Goal: Information Seeking & Learning: Learn about a topic

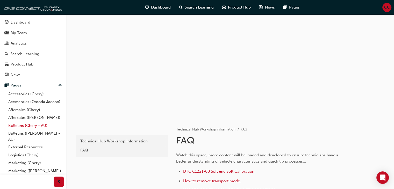
click at [24, 130] on link "Bulletins (Chery - AU)" at bounding box center [35, 126] width 58 height 8
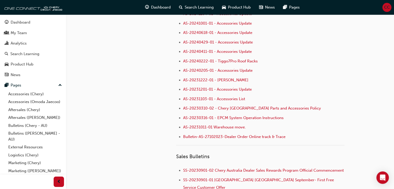
scroll to position [404, 0]
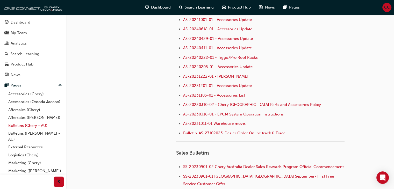
click at [15, 130] on link "Bulletins (Chery - AU)" at bounding box center [35, 126] width 58 height 8
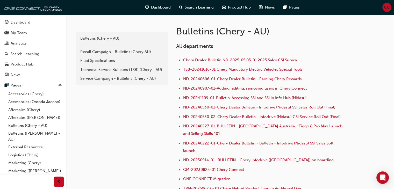
scroll to position [105, 0]
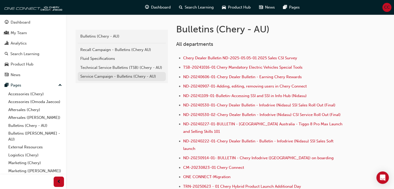
click at [107, 76] on div "Service Campaign - Bulletins (Chery - AU)" at bounding box center [121, 77] width 83 height 6
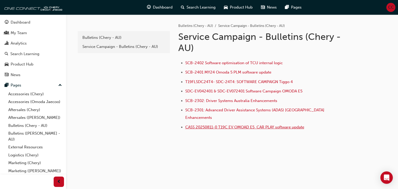
click at [230, 125] on span "CASS 20250811-0 T19C EV OMOAD E5 CAR PLAY software update" at bounding box center [244, 127] width 119 height 5
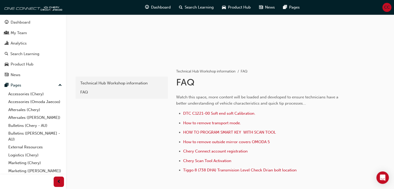
scroll to position [93, 0]
